Goal: Register for event/course

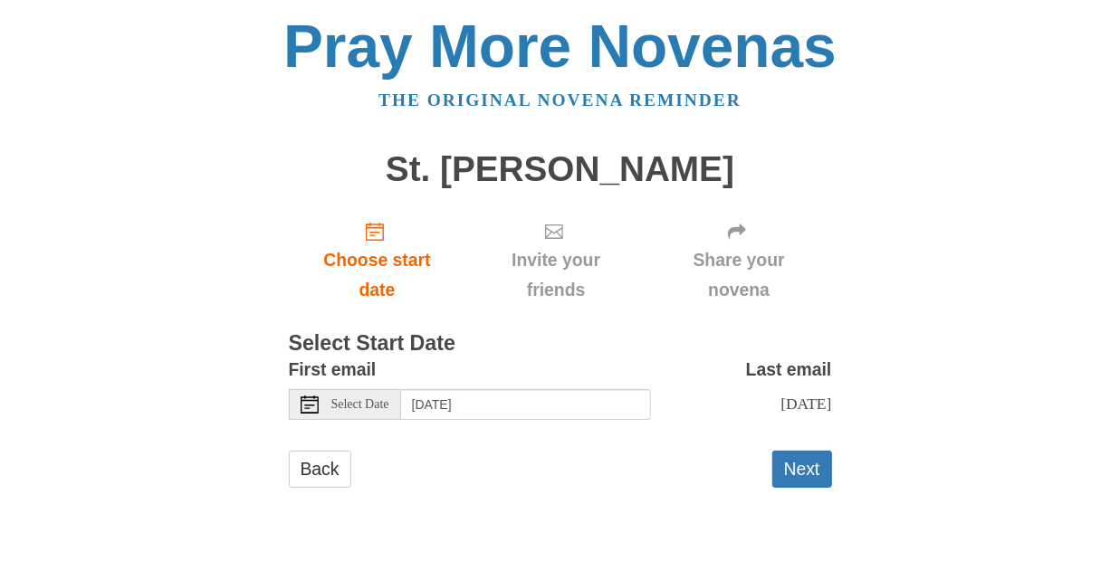
click at [359, 407] on span "Select Date" at bounding box center [360, 404] width 58 height 13
click at [800, 467] on button "Next" at bounding box center [802, 469] width 60 height 37
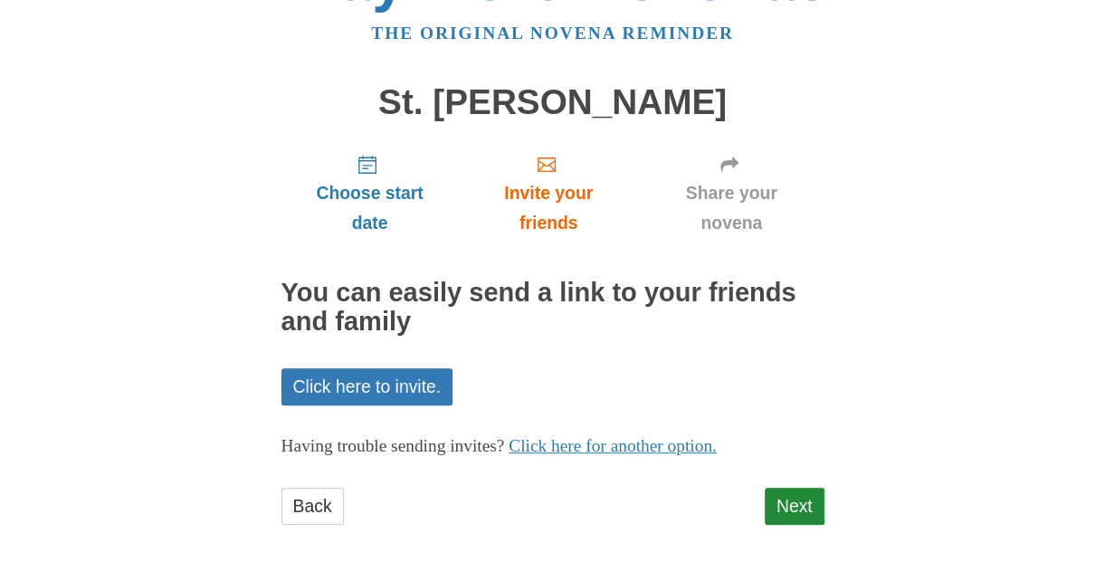
scroll to position [72, 0]
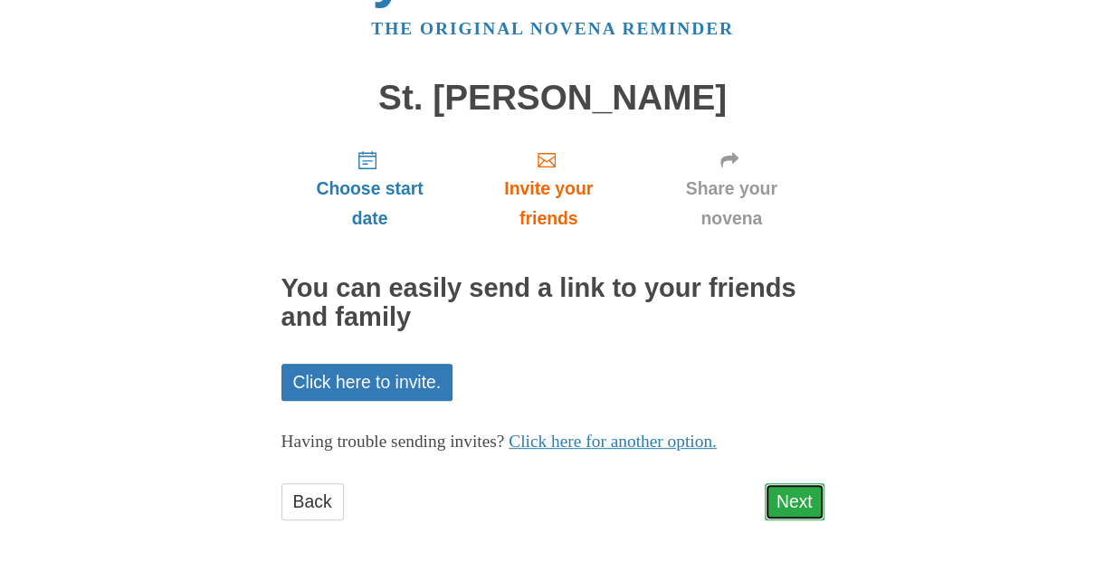
click at [791, 496] on link "Next" at bounding box center [795, 501] width 60 height 37
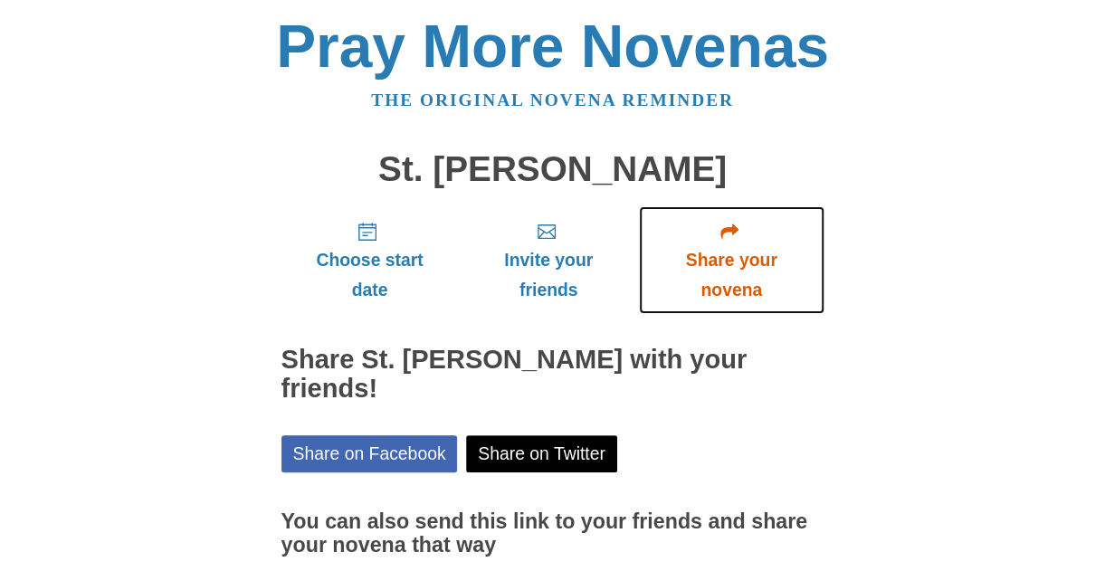
click at [713, 287] on span "Share your novena" at bounding box center [731, 275] width 149 height 60
click at [718, 261] on span "Share your novena" at bounding box center [731, 275] width 149 height 60
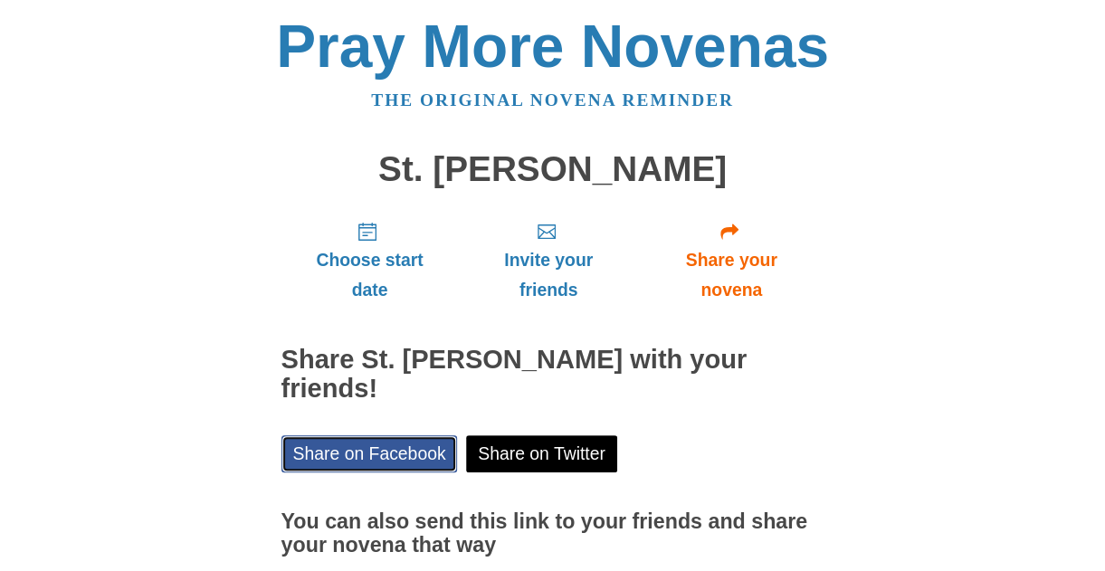
click at [351, 435] on link "Share on Facebook" at bounding box center [370, 453] width 177 height 37
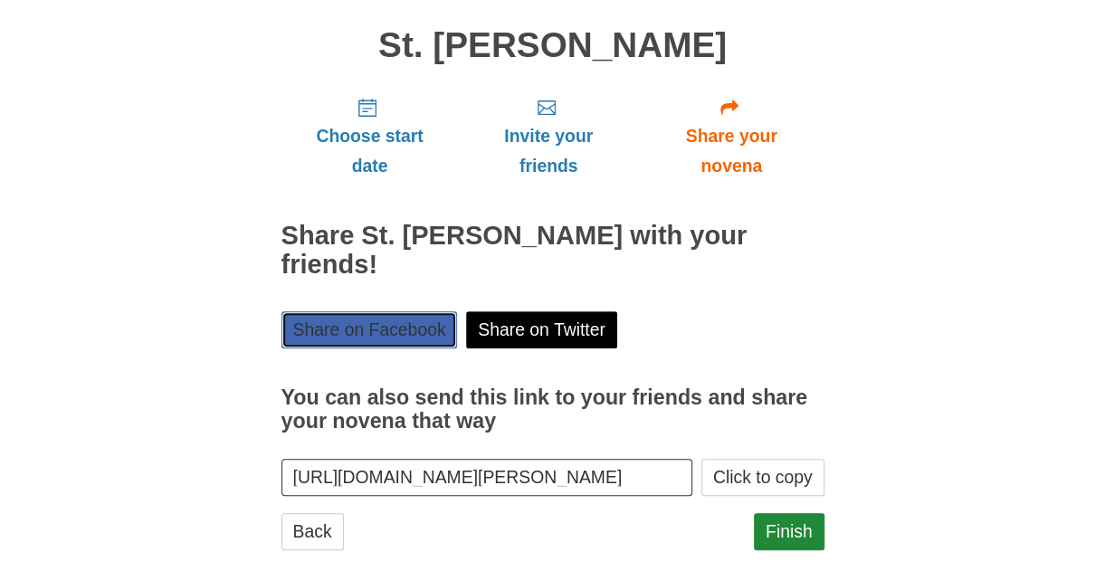
scroll to position [125, 0]
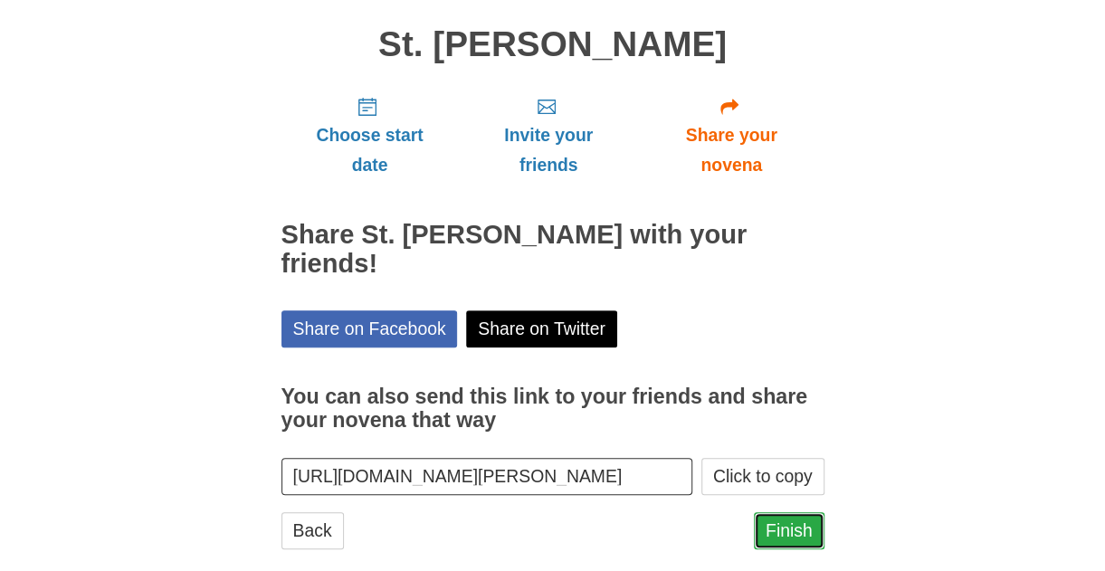
click at [784, 512] on link "Finish" at bounding box center [789, 530] width 71 height 37
